Goal: Task Accomplishment & Management: Complete application form

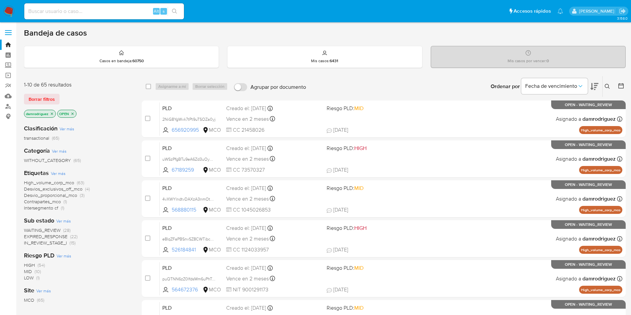
click at [622, 86] on icon at bounding box center [620, 85] width 7 height 7
click at [619, 86] on icon at bounding box center [620, 85] width 7 height 7
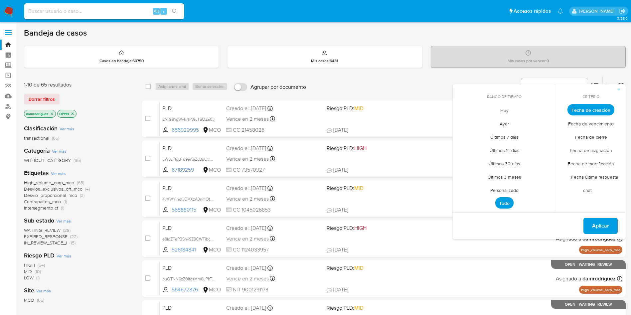
click at [507, 188] on span "Personalizado" at bounding box center [504, 190] width 42 height 14
click at [463, 121] on icon "Mes anterior" at bounding box center [463, 122] width 8 height 8
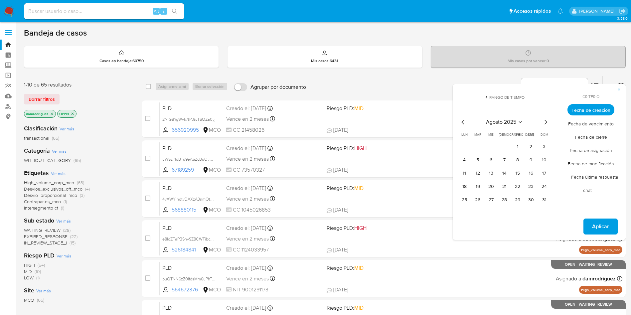
click at [463, 121] on icon "Mes anterior" at bounding box center [463, 122] width 8 height 8
click at [501, 159] on button "10" at bounding box center [504, 160] width 11 height 11
click at [478, 171] on button "15" at bounding box center [477, 173] width 11 height 11
click at [592, 226] on button "Aplicar" at bounding box center [600, 226] width 34 height 16
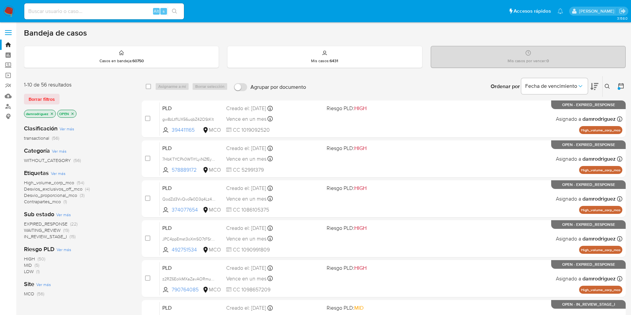
click at [57, 229] on span "WAITING_REVIEW" at bounding box center [42, 230] width 37 height 7
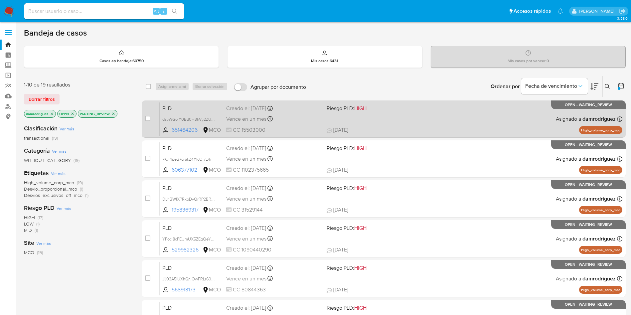
click at [172, 108] on span "PLD" at bounding box center [191, 107] width 59 height 9
click at [149, 118] on input "checkbox" at bounding box center [147, 118] width 5 height 5
checkbox input "true"
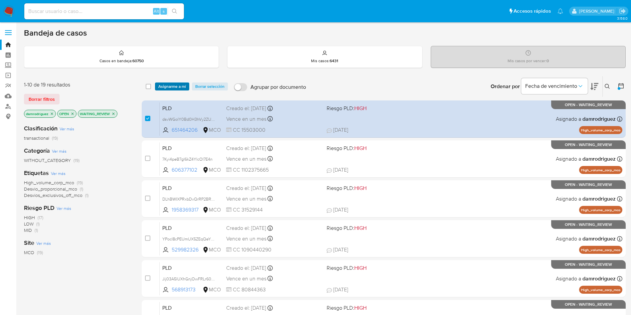
click at [164, 85] on span "Asignarme a mí" at bounding box center [172, 86] width 28 height 7
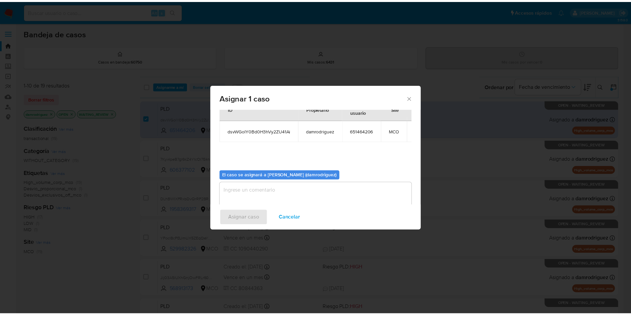
scroll to position [42, 0]
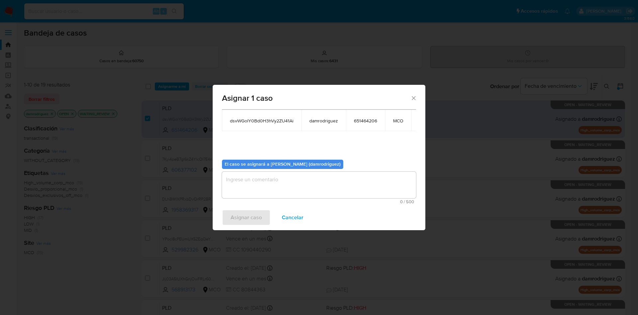
click at [254, 179] on textarea "assign-modal" at bounding box center [319, 185] width 194 height 27
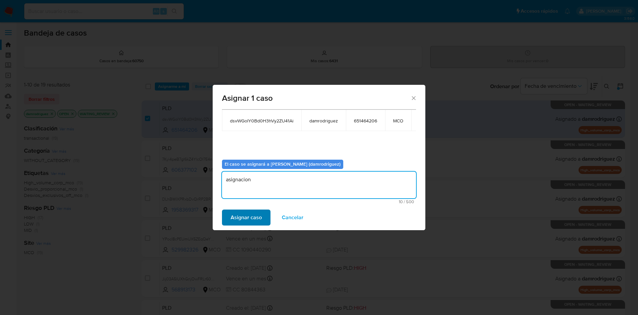
type textarea "asignacion"
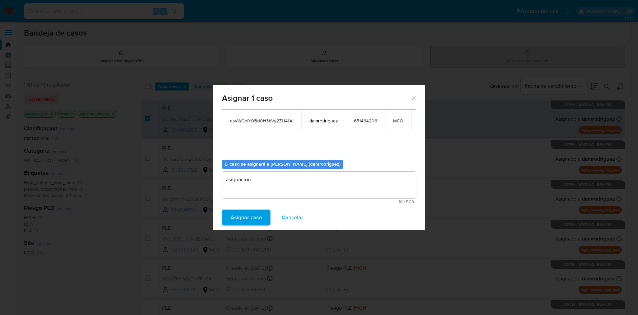
click at [241, 215] on span "Asignar caso" at bounding box center [246, 217] width 31 height 15
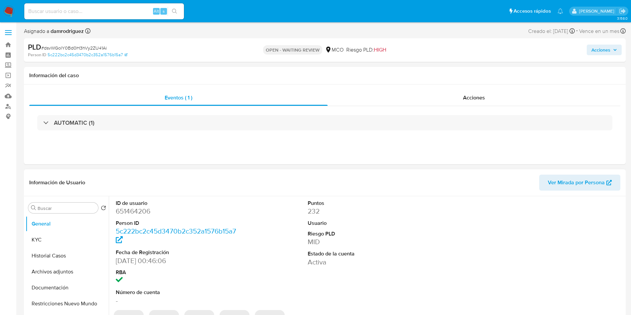
select select "10"
click at [138, 212] on dd "651464206" at bounding box center [176, 210] width 121 height 9
copy dd "651464206"
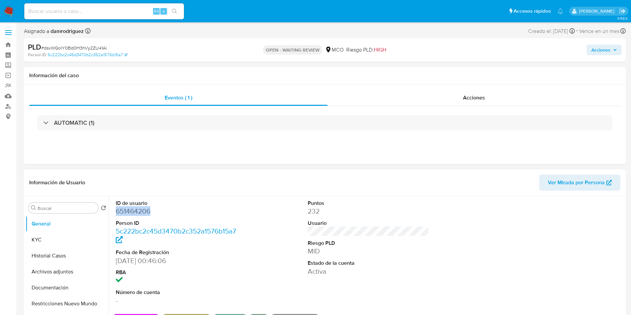
click at [126, 211] on dd "651464206" at bounding box center [176, 210] width 121 height 9
copy dd "651464206"
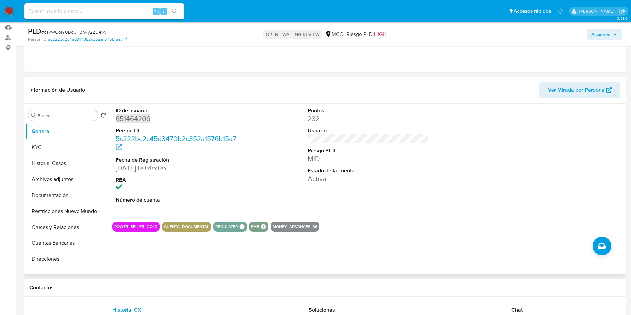
scroll to position [150, 0]
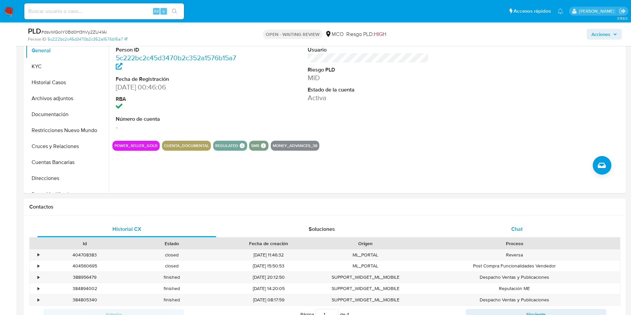
click at [529, 230] on div "Chat" at bounding box center [516, 229] width 179 height 16
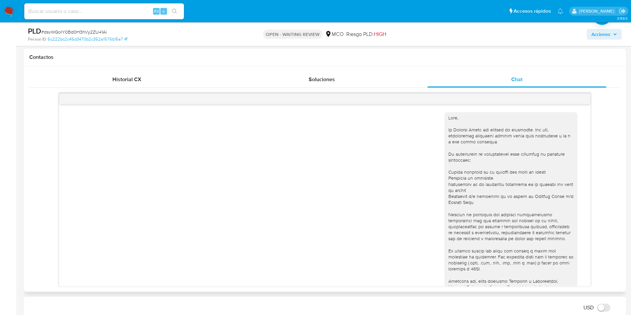
scroll to position [153, 0]
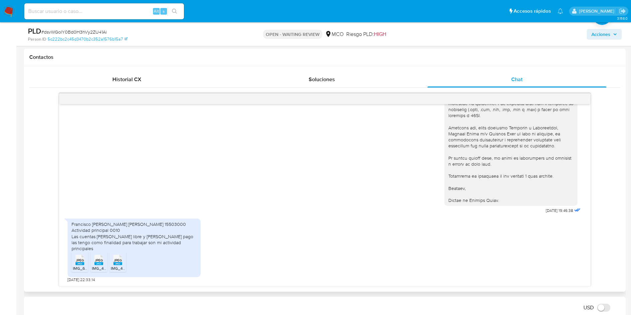
click at [78, 260] on span "JPEG" at bounding box center [80, 260] width 8 height 4
click at [100, 263] on rect at bounding box center [98, 263] width 9 height 3
click at [117, 261] on span "JPEG" at bounding box center [118, 260] width 8 height 4
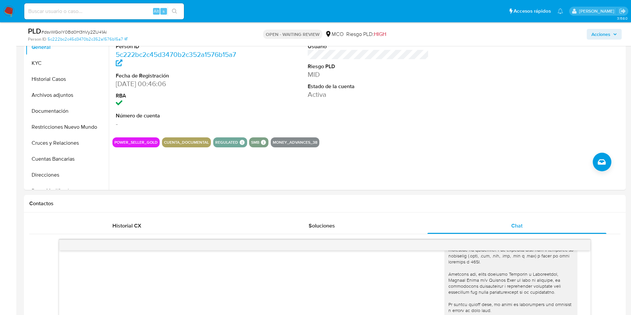
scroll to position [0, 0]
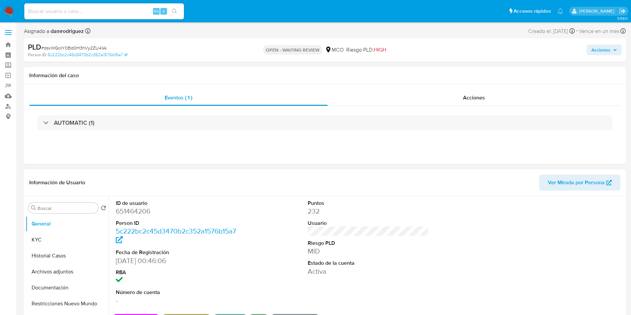
click at [124, 209] on dd "651464206" at bounding box center [176, 210] width 121 height 9
copy dd "651464206"
click at [44, 262] on button "Historial Casos" at bounding box center [65, 256] width 78 height 16
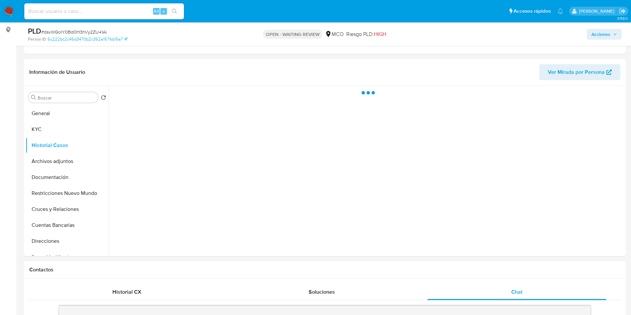
scroll to position [100, 0]
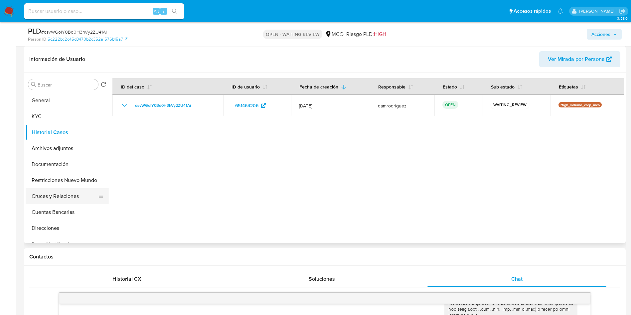
click at [66, 190] on button "Cruces y Relaciones" at bounding box center [65, 196] width 78 height 16
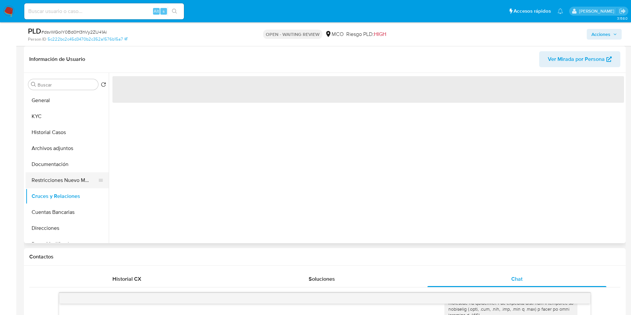
click at [68, 178] on button "Restricciones Nuevo Mundo" at bounding box center [65, 180] width 78 height 16
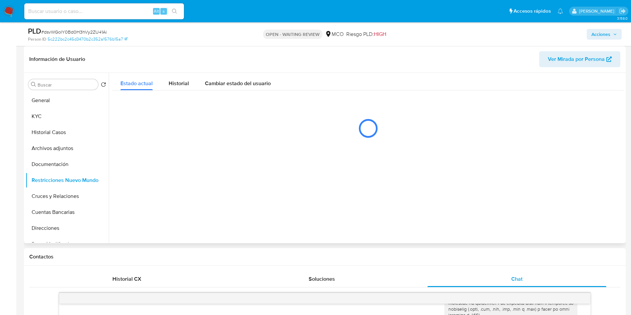
click at [202, 56] on header "Información de Usuario Ver Mirada por Persona" at bounding box center [324, 59] width 591 height 16
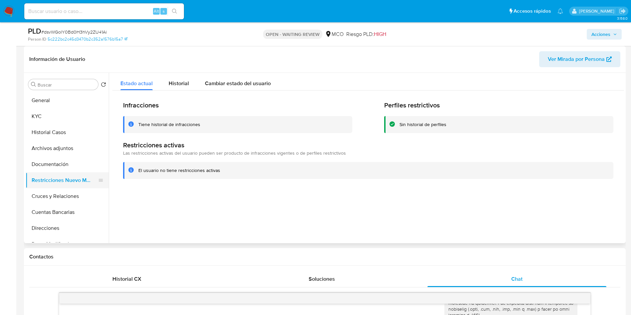
click at [56, 173] on button "Restricciones Nuevo Mundo" at bounding box center [65, 180] width 78 height 16
click at [69, 167] on button "Documentación" at bounding box center [65, 164] width 78 height 16
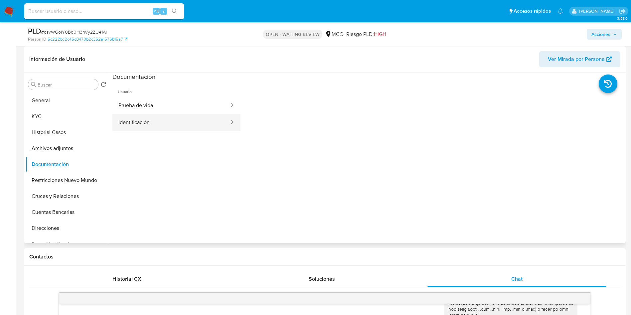
click at [153, 121] on button "Identificación" at bounding box center [170, 122] width 117 height 17
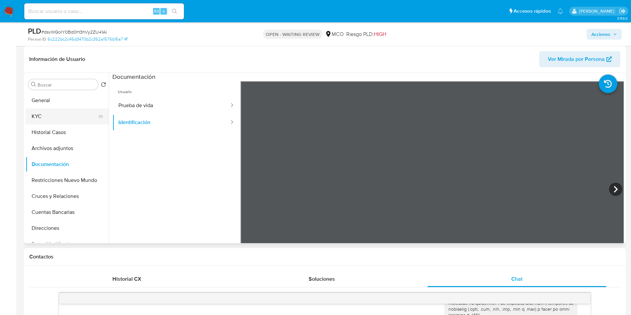
click at [50, 114] on button "KYC" at bounding box center [65, 116] width 78 height 16
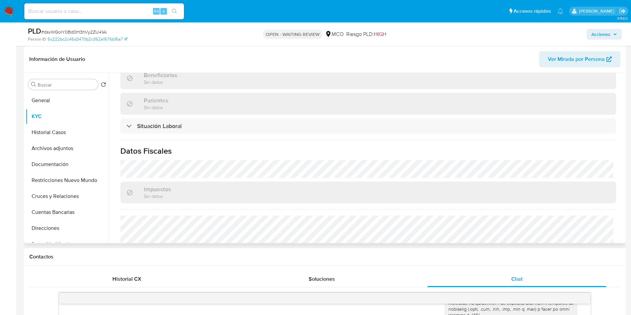
scroll to position [336, 0]
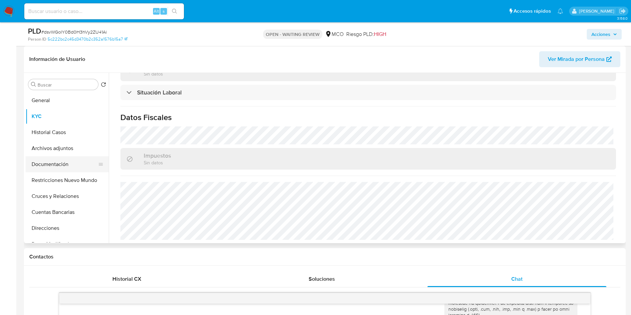
drag, startPoint x: 62, startPoint y: 128, endPoint x: 50, endPoint y: 162, distance: 35.8
click at [62, 128] on button "Historial Casos" at bounding box center [67, 132] width 83 height 16
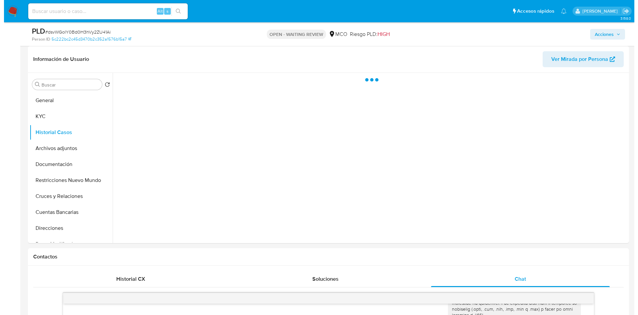
scroll to position [50, 0]
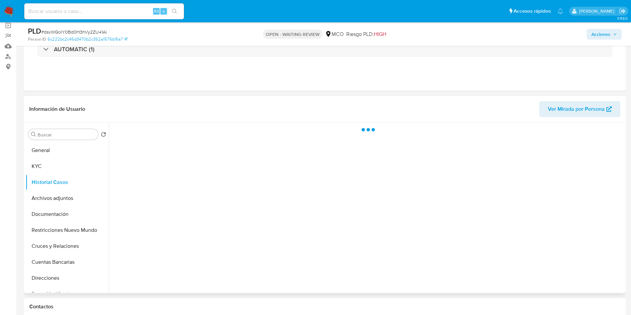
click at [168, 107] on header "Información de Usuario Ver Mirada por Persona" at bounding box center [324, 109] width 591 height 16
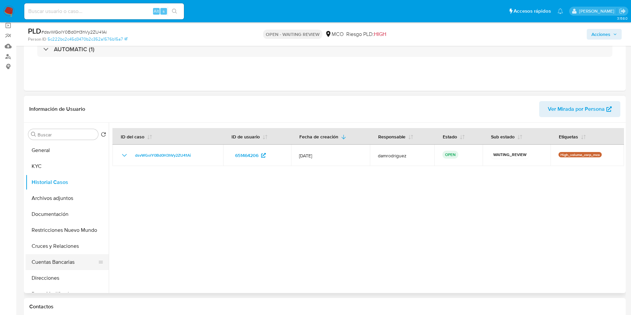
click at [55, 265] on button "Cuentas Bancarias" at bounding box center [65, 262] width 78 height 16
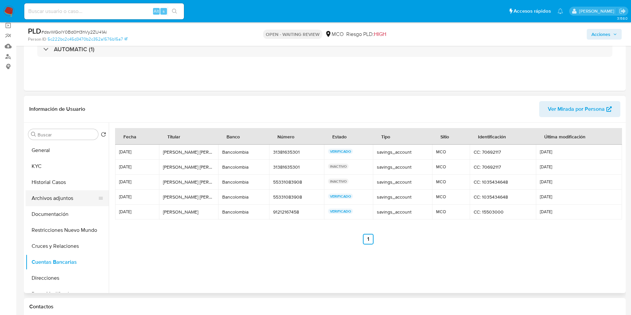
click at [66, 191] on button "Archivos adjuntos" at bounding box center [65, 198] width 78 height 16
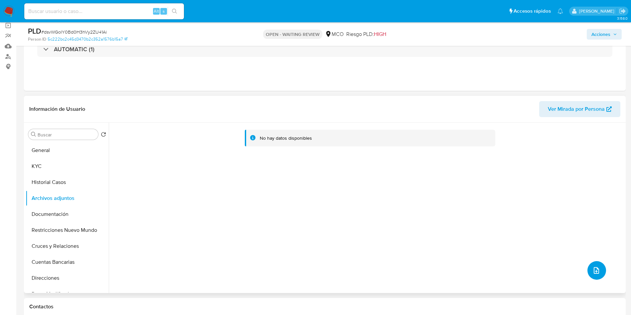
click at [598, 270] on button "upload-file" at bounding box center [596, 270] width 19 height 19
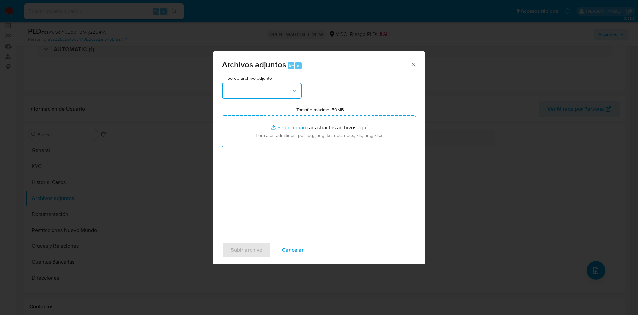
click at [253, 90] on button "button" at bounding box center [262, 91] width 80 height 16
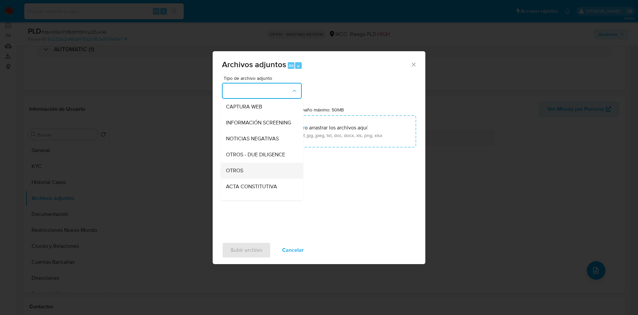
click at [248, 176] on div "OTROS" at bounding box center [260, 171] width 68 height 16
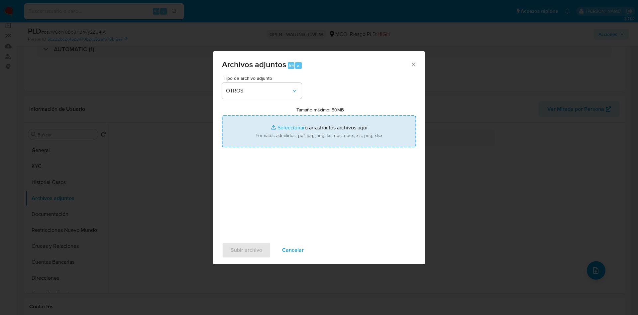
click at [312, 130] on input "Tamaño máximo: 50MB Seleccionar archivos" at bounding box center [319, 131] width 194 height 32
type input "C:\fakepath\651464206 - 11_09_2025.pdf"
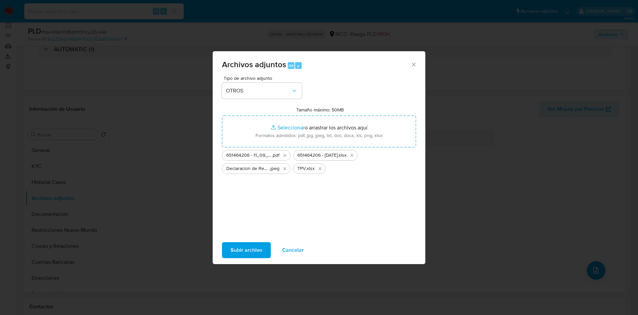
click at [253, 252] on span "Subir archivo" at bounding box center [247, 250] width 32 height 15
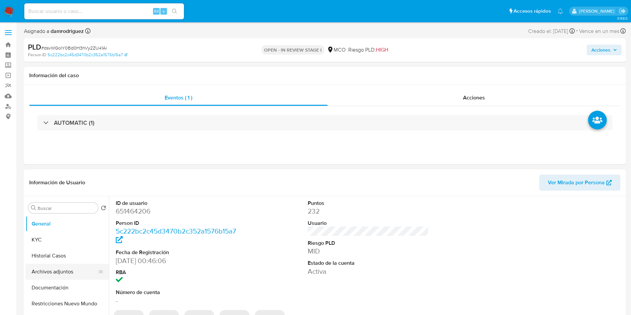
click at [82, 271] on button "Archivos adjuntos" at bounding box center [65, 272] width 78 height 16
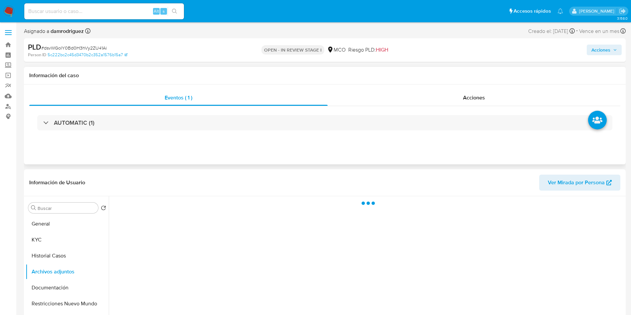
select select "10"
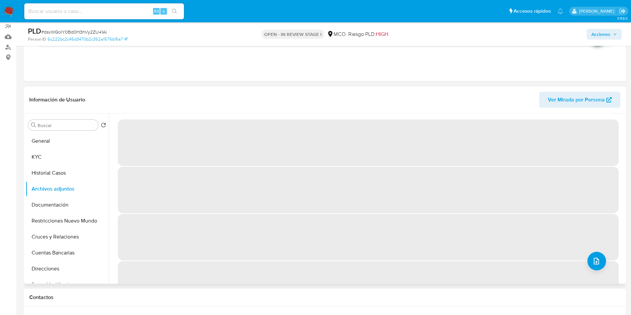
scroll to position [50, 0]
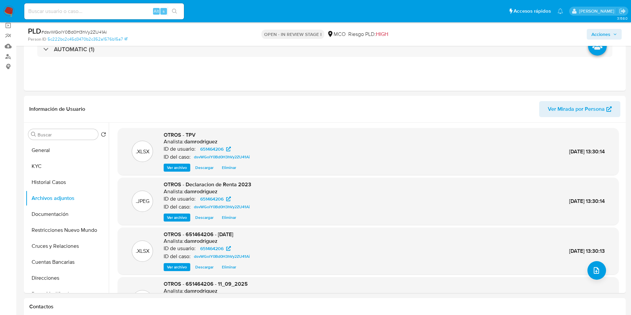
click at [606, 38] on span "Acciones" at bounding box center [600, 34] width 19 height 11
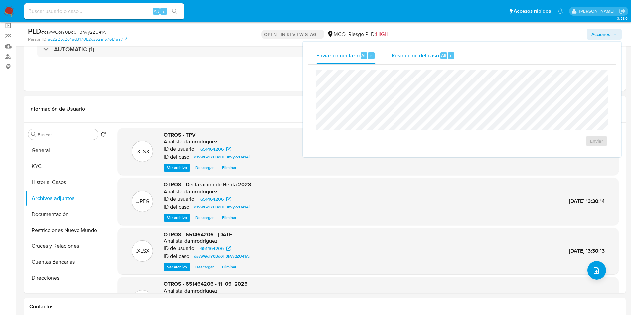
click at [417, 59] on span "Resolución del caso" at bounding box center [415, 55] width 48 height 8
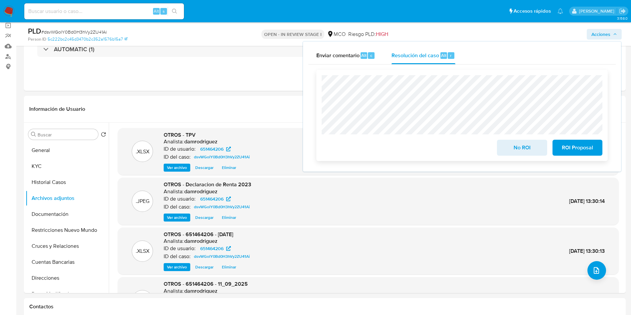
click at [524, 149] on span "No ROI" at bounding box center [521, 147] width 33 height 15
